Goal: Transaction & Acquisition: Download file/media

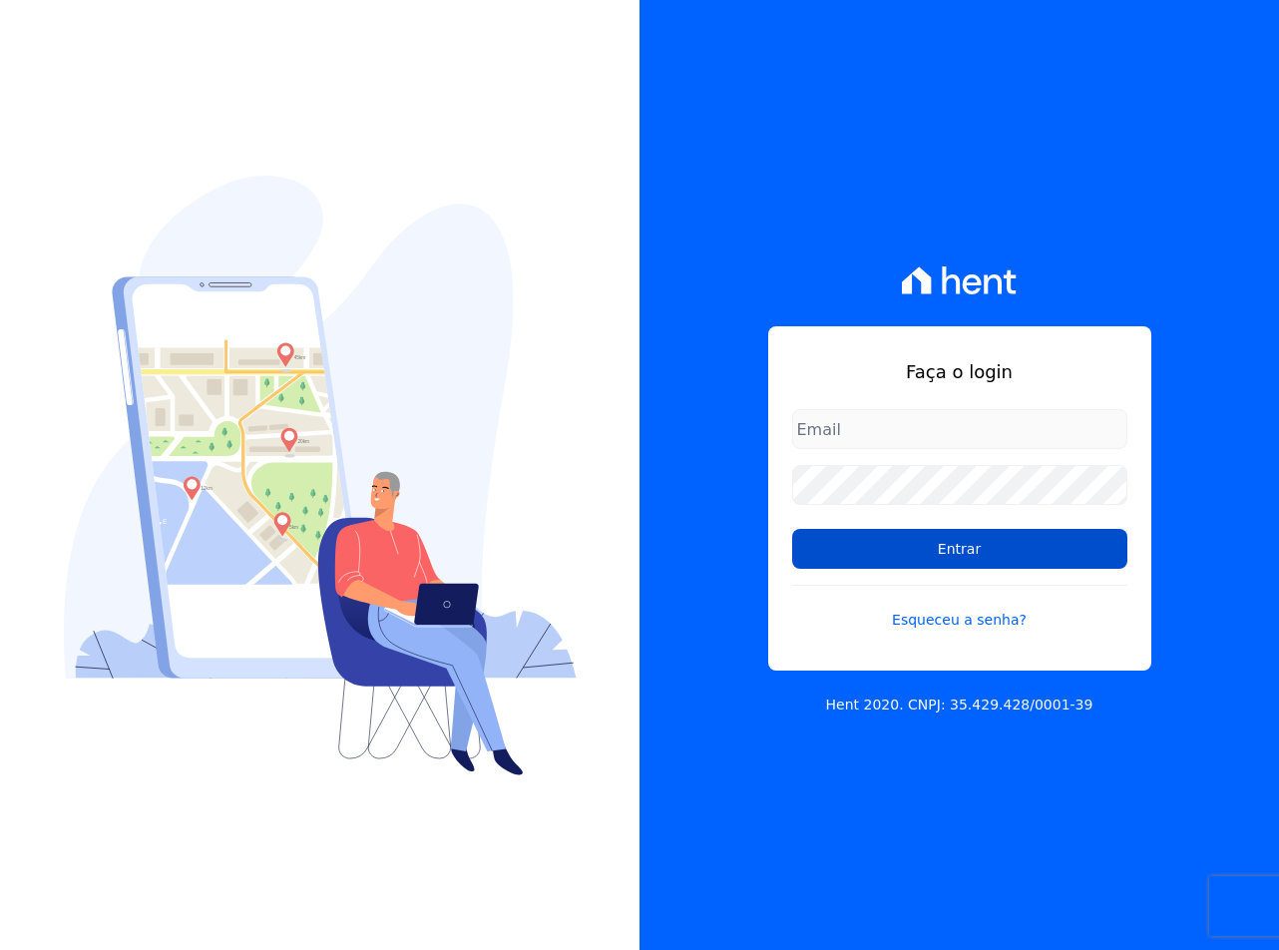
type input "[EMAIL_ADDRESS][DOMAIN_NAME]"
click at [1034, 530] on input "Entrar" at bounding box center [959, 549] width 335 height 40
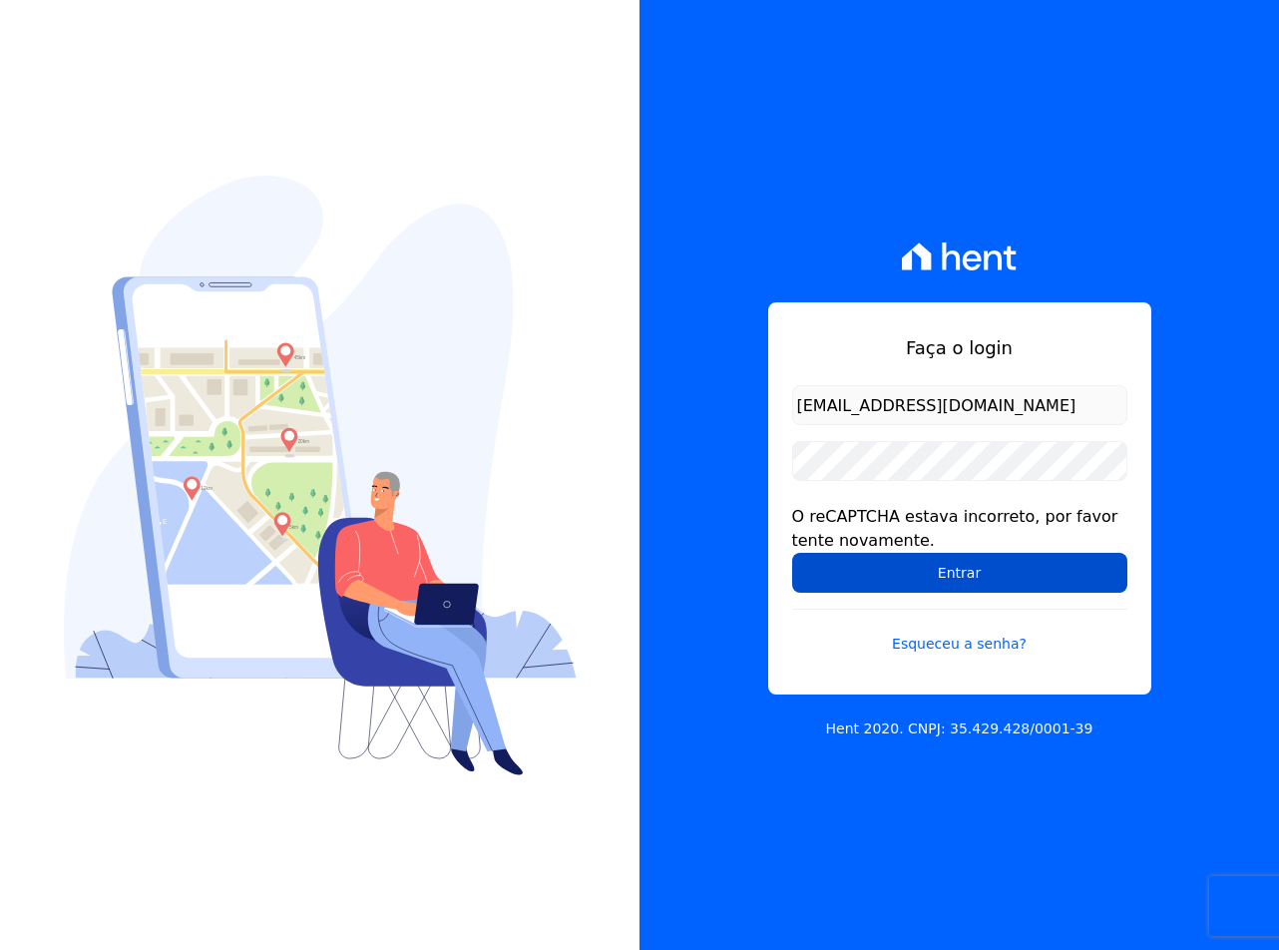
click at [838, 561] on input "Entrar" at bounding box center [959, 573] width 335 height 40
click at [833, 558] on input "Entrar" at bounding box center [959, 573] width 335 height 40
click at [864, 577] on input "Entrar" at bounding box center [959, 573] width 335 height 40
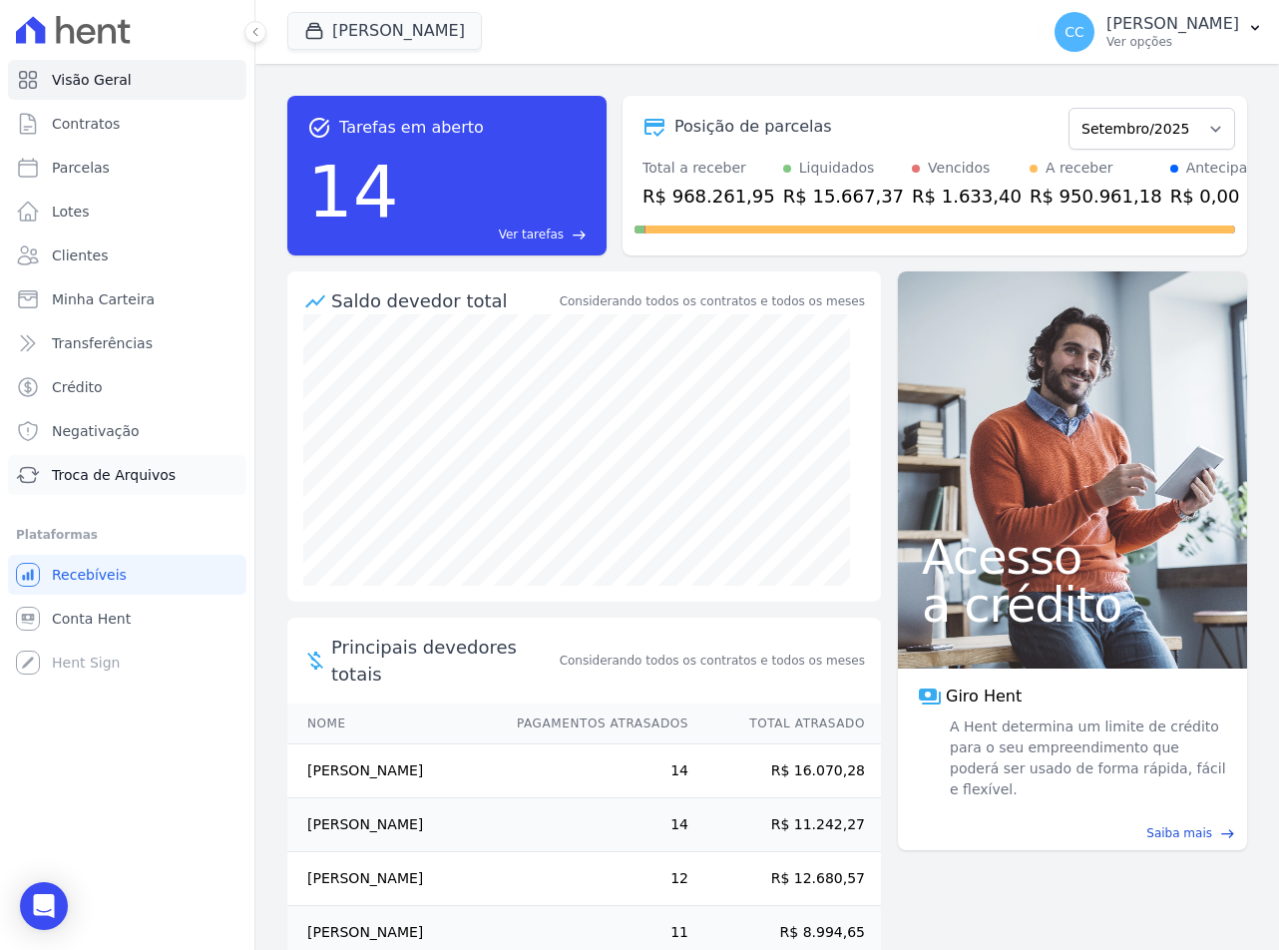
click at [71, 476] on span "Troca de Arquivos" at bounding box center [114, 475] width 124 height 20
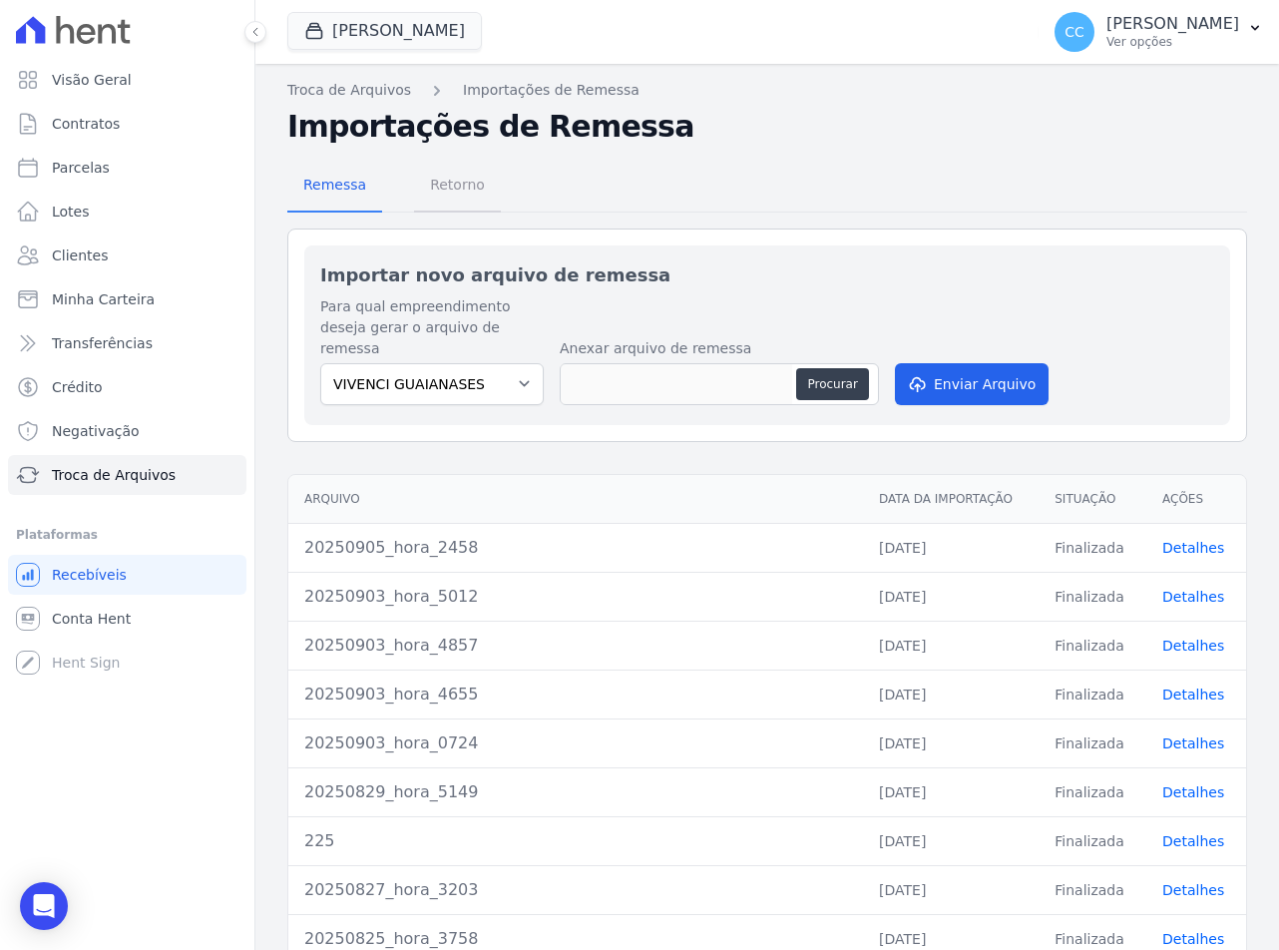
click at [448, 187] on span "Retorno" at bounding box center [457, 185] width 79 height 40
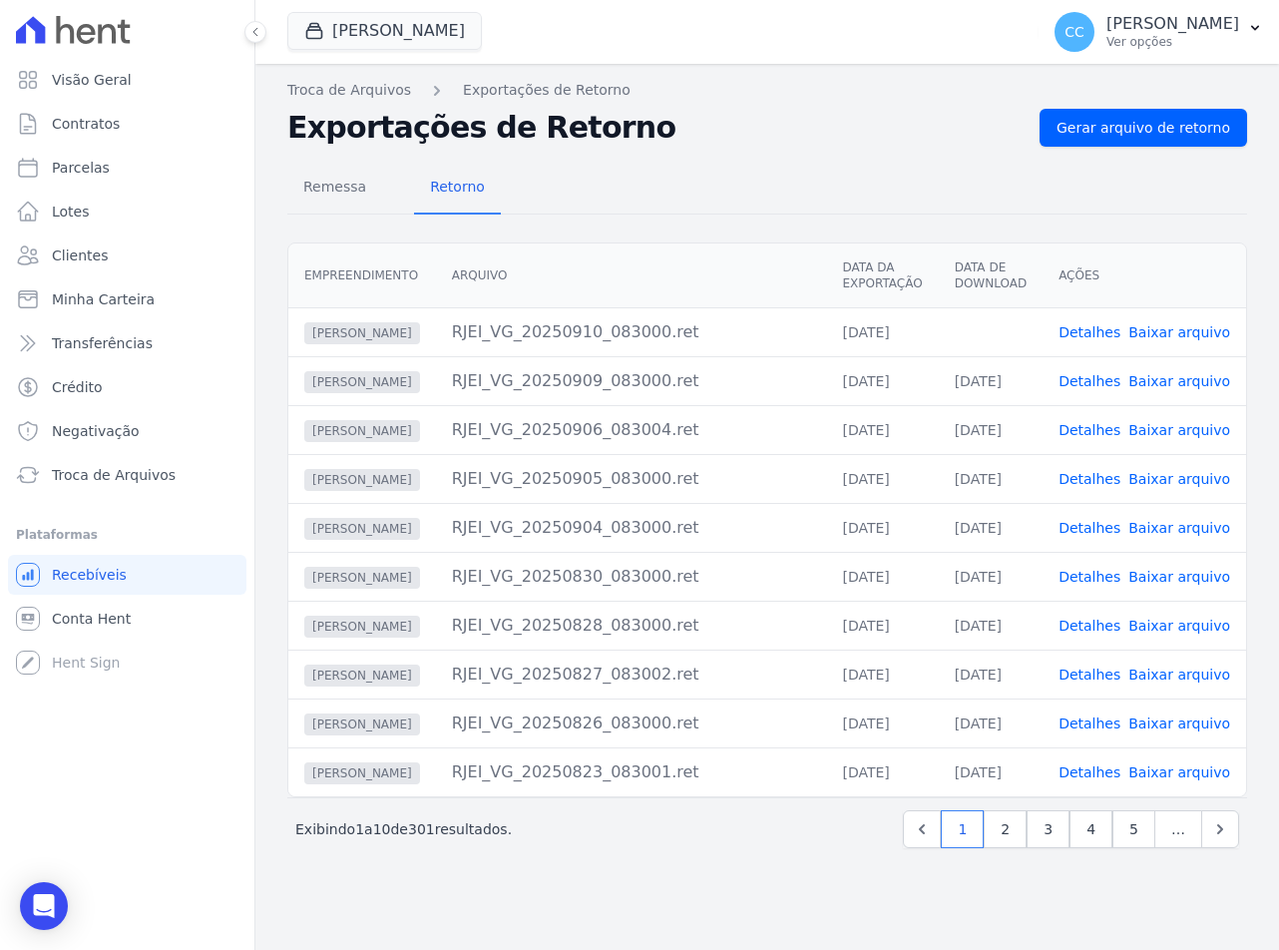
click at [1198, 329] on link "Baixar arquivo" at bounding box center [1180, 332] width 102 height 16
click at [351, 29] on button "[PERSON_NAME]" at bounding box center [384, 31] width 195 height 38
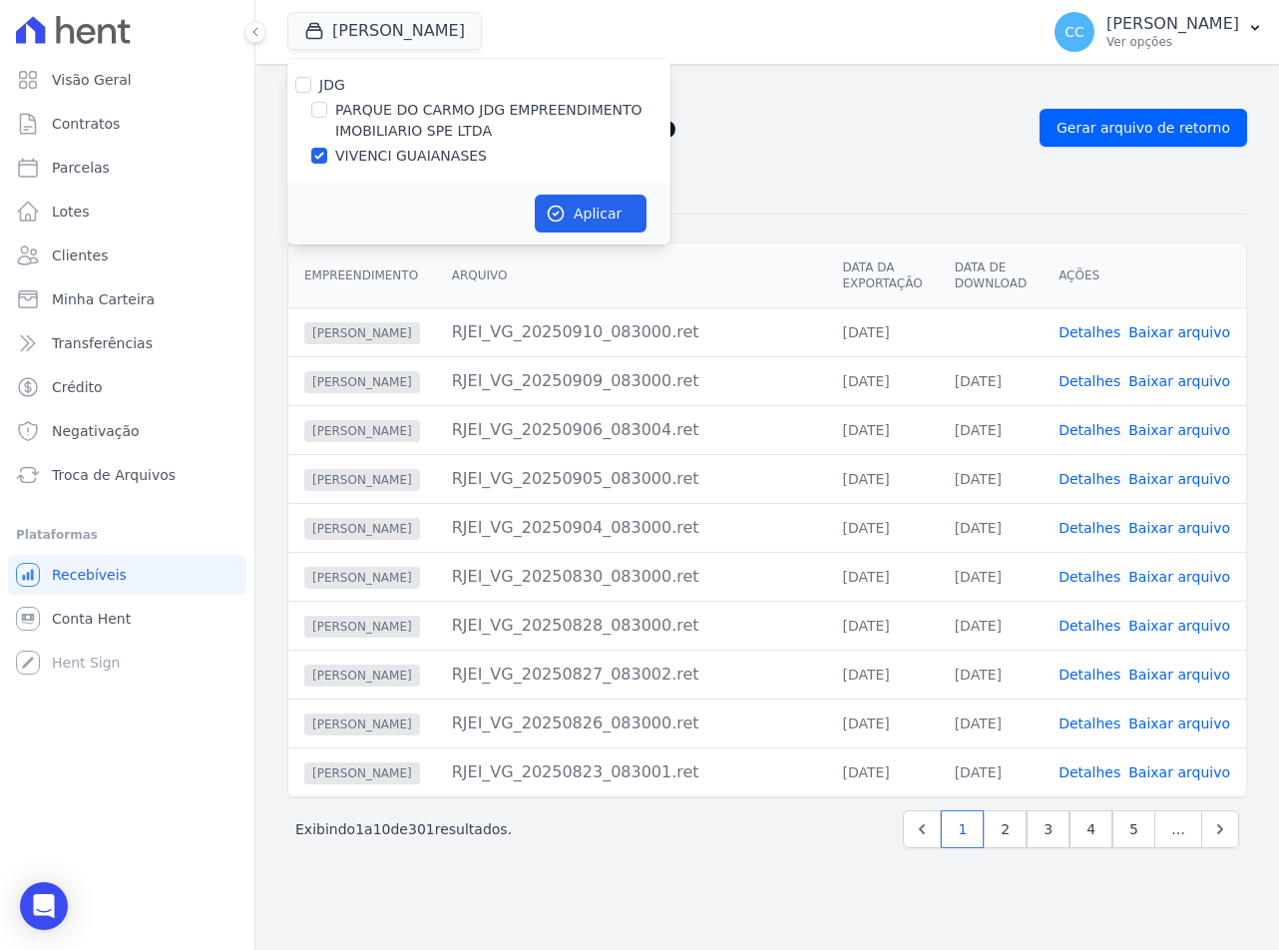
click at [375, 129] on label "PARQUE DO CARMO JDG EMPREENDIMENTO IMOBILIARIO SPE LTDA" at bounding box center [502, 121] width 335 height 42
click at [327, 118] on input "PARQUE DO CARMO JDG EMPREENDIMENTO IMOBILIARIO SPE LTDA" at bounding box center [319, 110] width 16 height 16
checkbox input "true"
click at [387, 152] on label "VIVENCI GUAIANASES" at bounding box center [411, 156] width 152 height 21
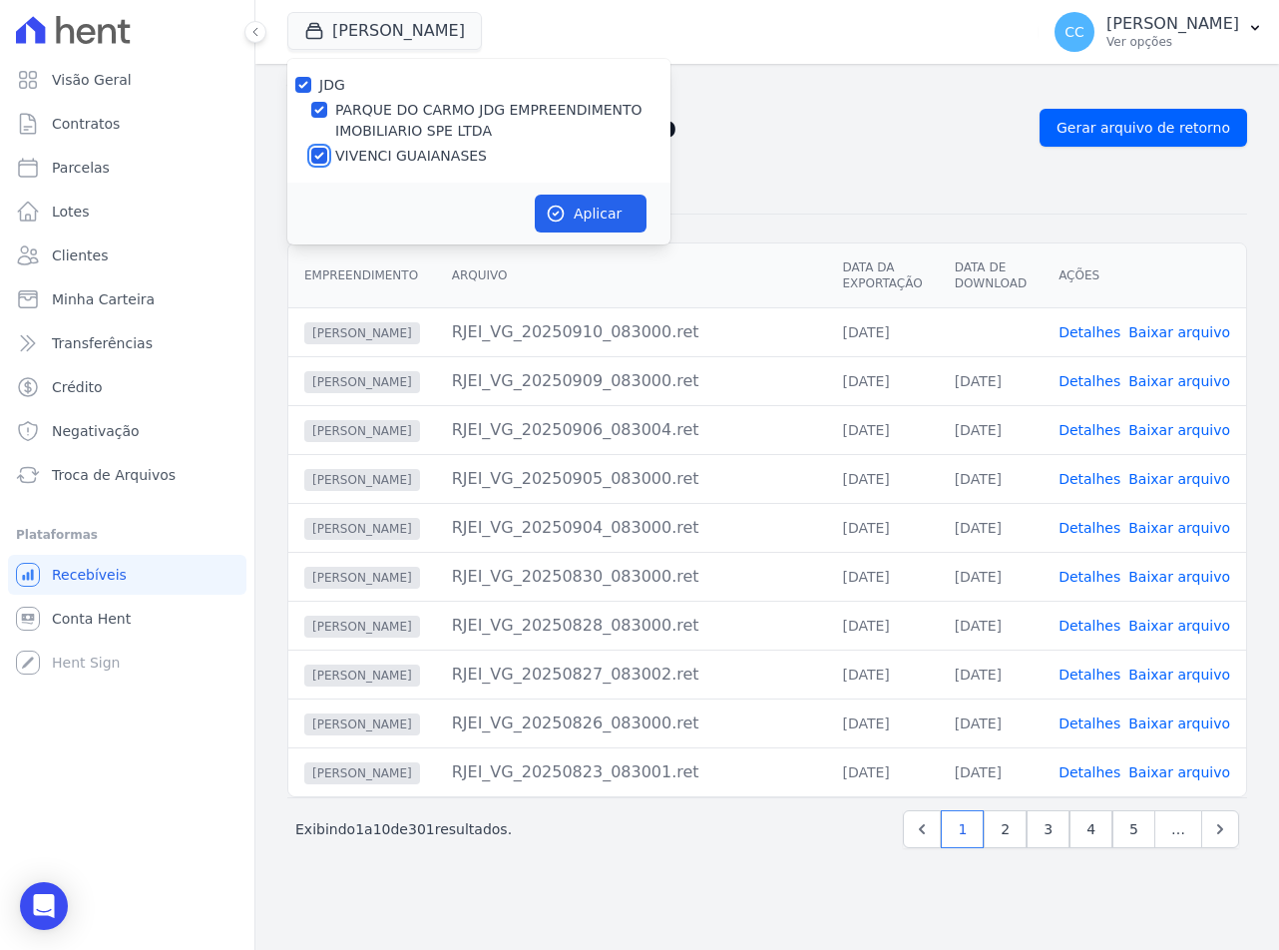
click at [327, 152] on input "VIVENCI GUAIANASES" at bounding box center [319, 156] width 16 height 16
checkbox input "false"
click at [592, 230] on button "Aplicar" at bounding box center [591, 214] width 112 height 38
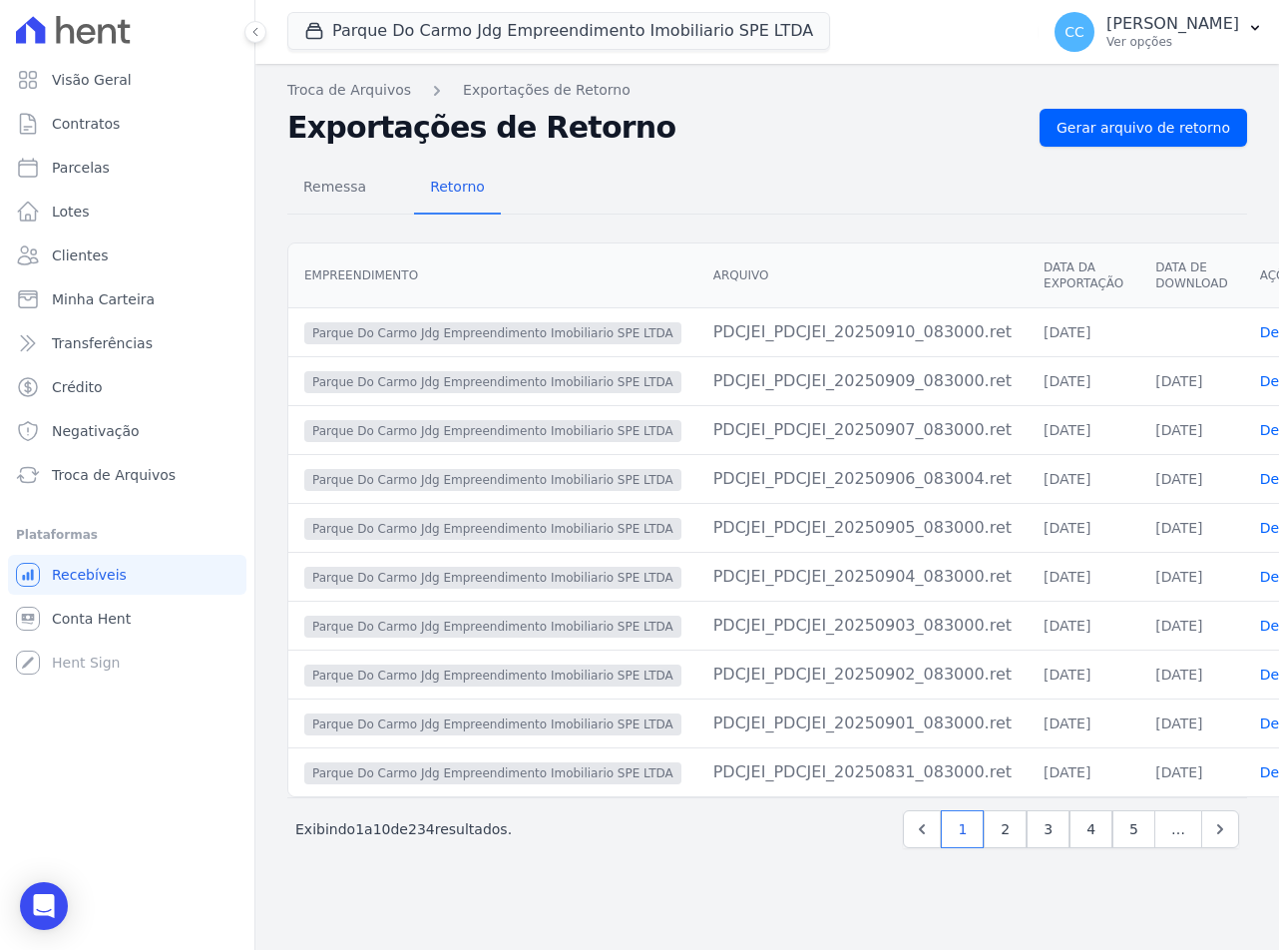
click at [761, 161] on div "Remessa Retorno Empreendimento [GEOGRAPHIC_DATA] Data da Exportação Data de Dow…" at bounding box center [767, 508] width 960 height 722
click at [805, 167] on div "Remessa Retorno" at bounding box center [767, 189] width 960 height 52
